Goal: Browse casually: Explore the website without a specific task or goal

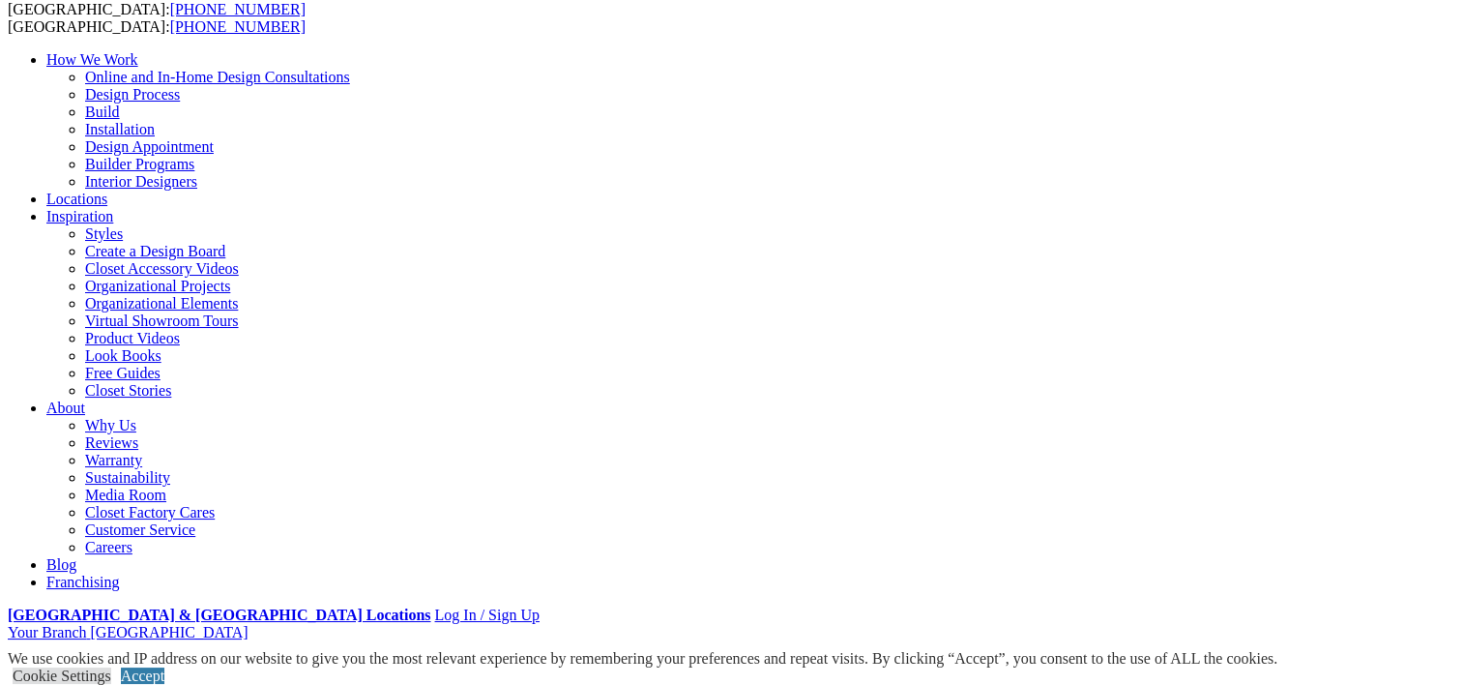
scroll to position [97, 0]
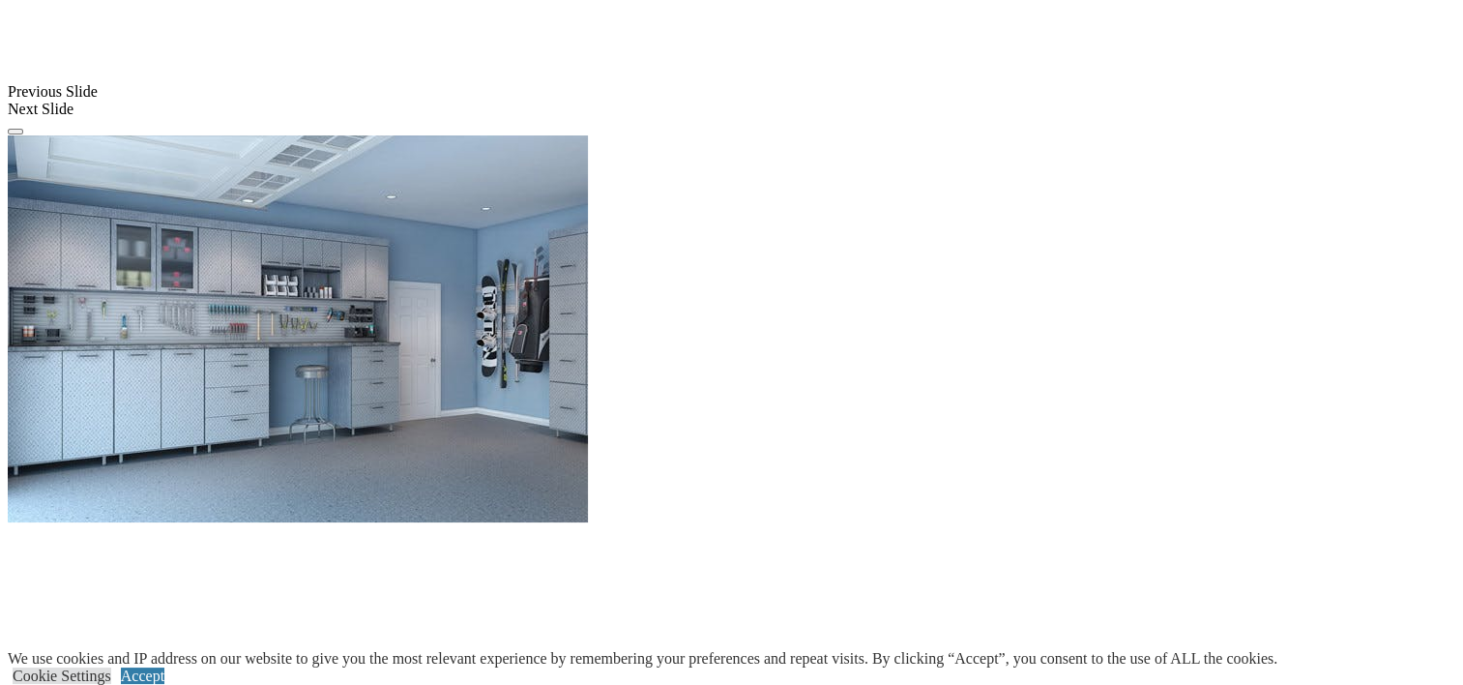
scroll to position [1837, 0]
